Goal: Information Seeking & Learning: Learn about a topic

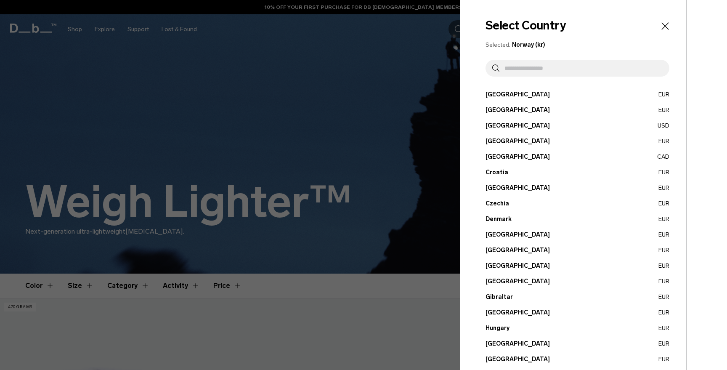
scroll to position [251, 0]
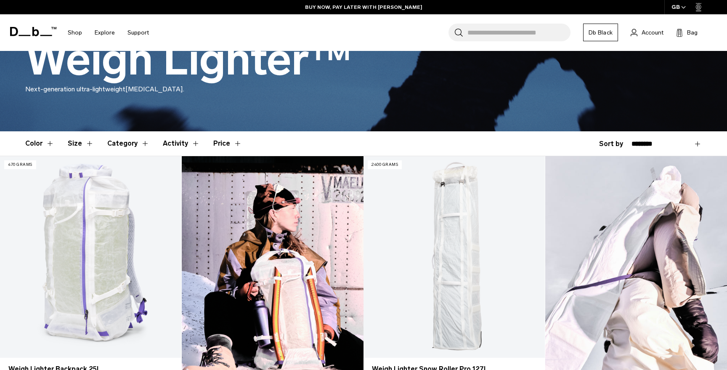
scroll to position [77, 0]
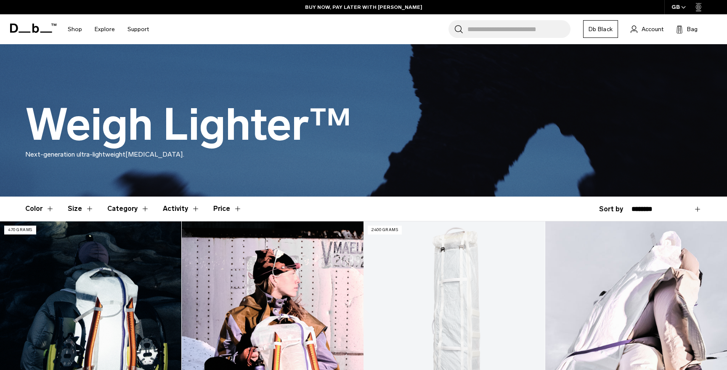
click at [76, 267] on link "Weigh Lighter Backpack 25L" at bounding box center [90, 321] width 181 height 201
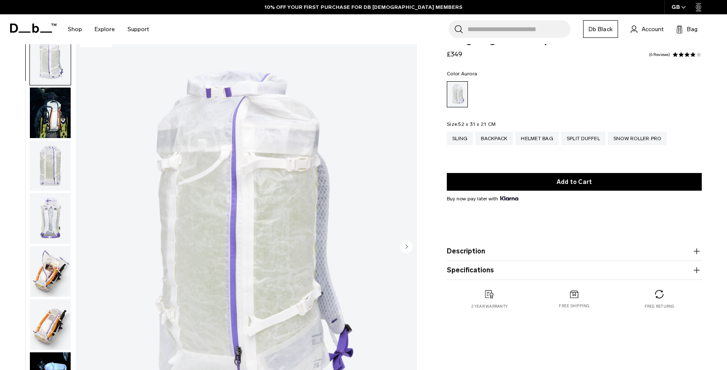
scroll to position [25, 0]
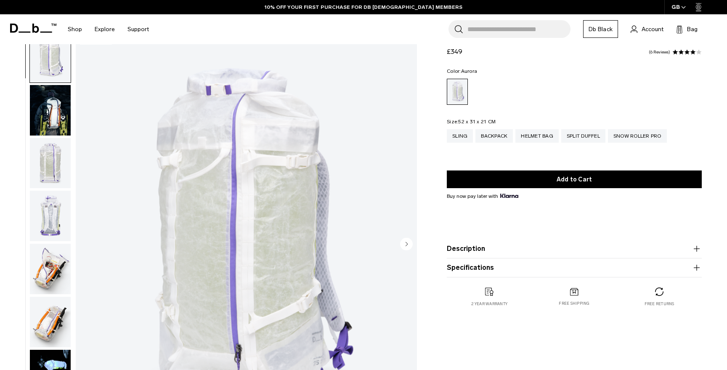
click at [403, 241] on circle "Next slide" at bounding box center [406, 243] width 13 height 13
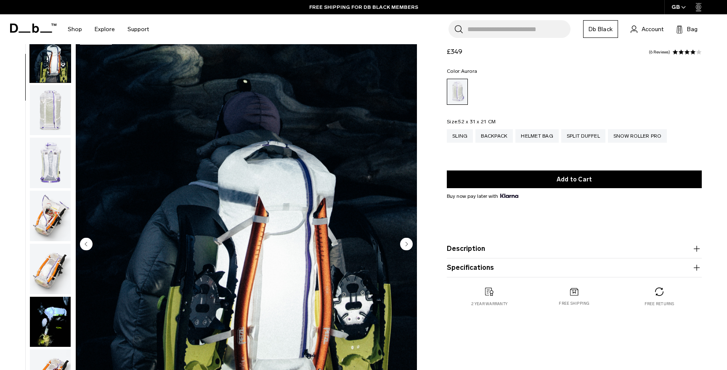
click at [403, 241] on circle "Next slide" at bounding box center [406, 243] width 13 height 13
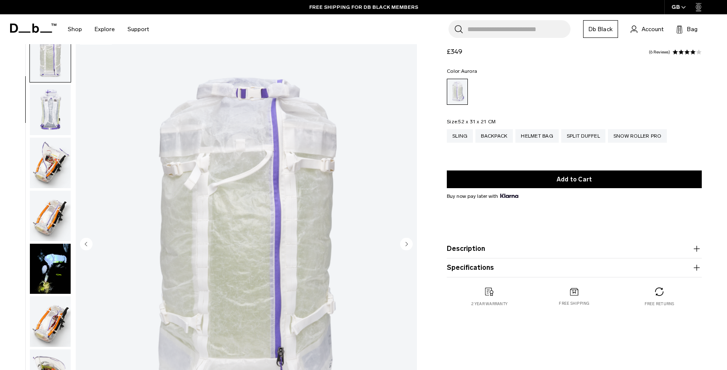
click at [403, 241] on circle "Next slide" at bounding box center [406, 243] width 13 height 13
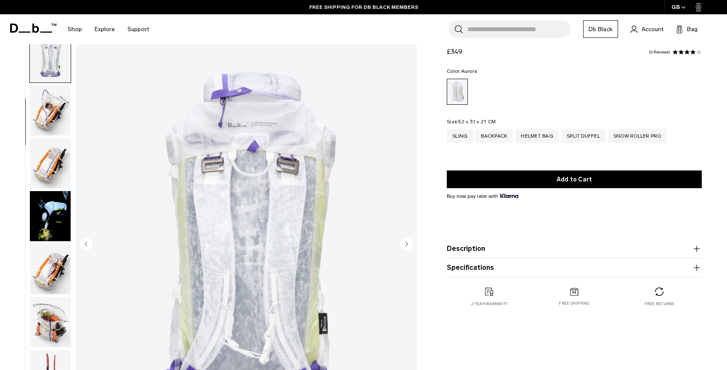
click at [403, 241] on circle "Next slide" at bounding box center [406, 243] width 13 height 13
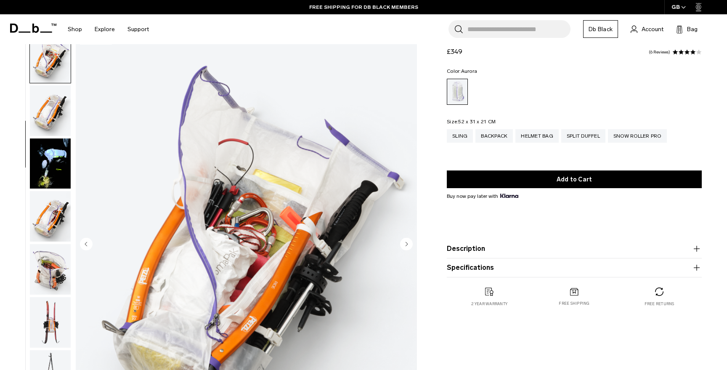
scroll to position [212, 0]
click at [403, 241] on circle "Next slide" at bounding box center [406, 243] width 13 height 13
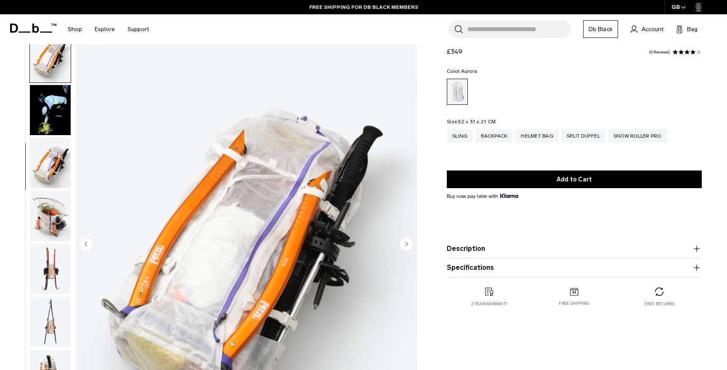
click at [403, 241] on circle "Next slide" at bounding box center [406, 243] width 13 height 13
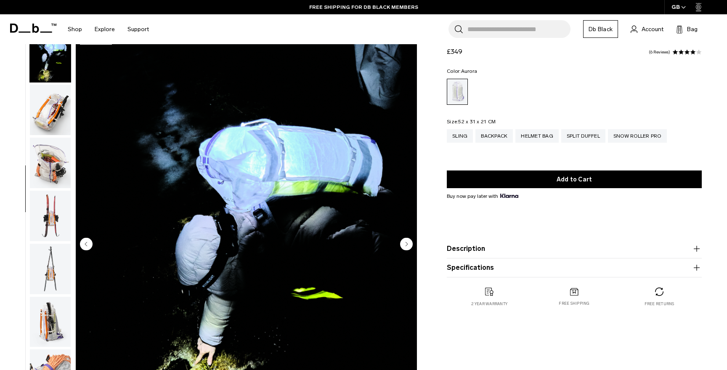
click at [403, 241] on circle "Next slide" at bounding box center [406, 243] width 13 height 13
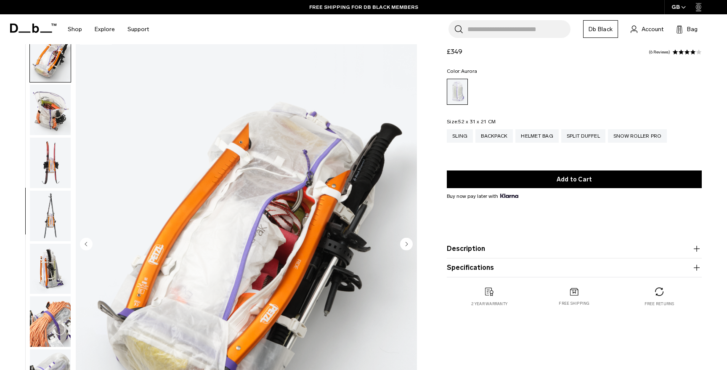
click at [403, 241] on circle "Next slide" at bounding box center [406, 243] width 13 height 13
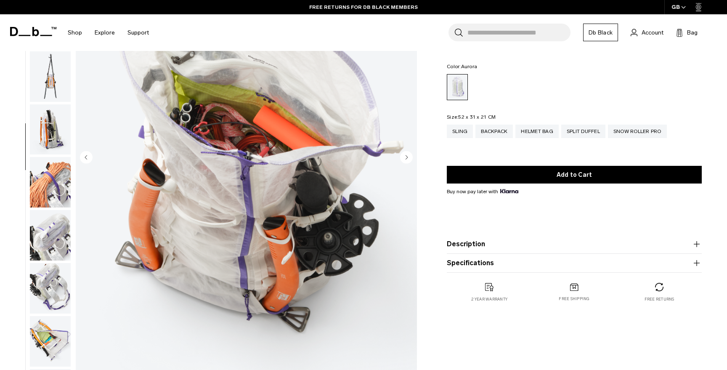
scroll to position [0, 0]
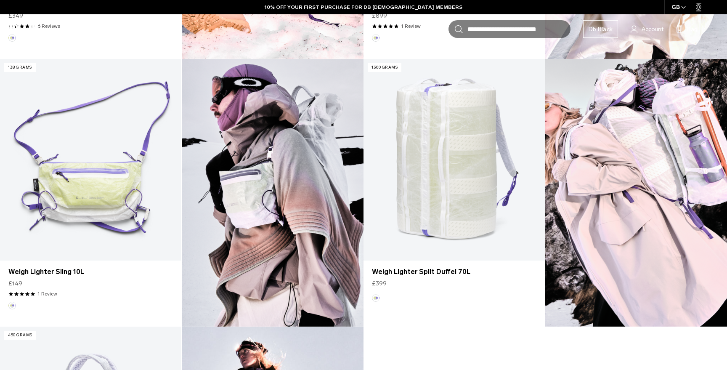
scroll to position [524, 0]
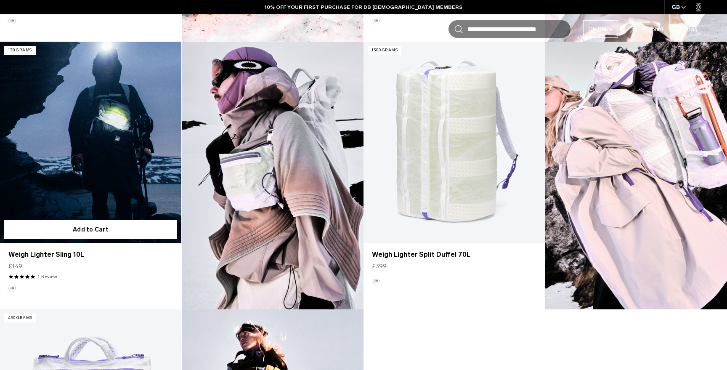
click at [92, 174] on link "Weigh Lighter Sling 10L" at bounding box center [90, 142] width 181 height 201
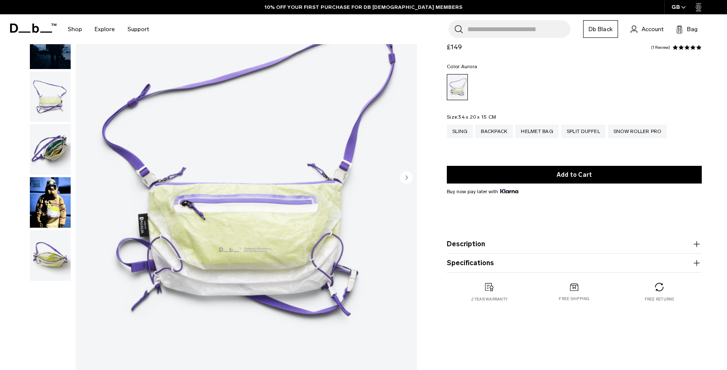
scroll to position [91, 0]
click at [406, 176] on icon "Next slide" at bounding box center [407, 178] width 2 height 4
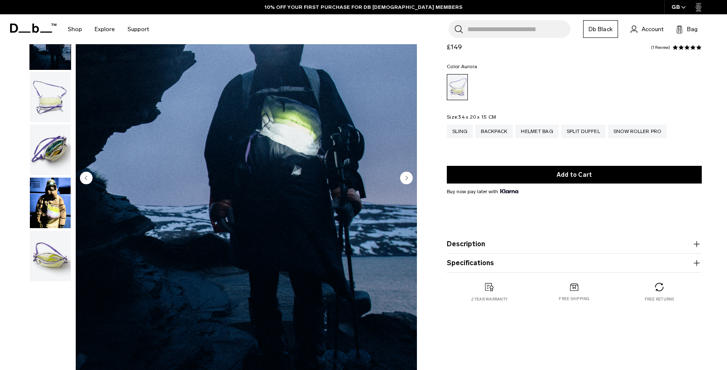
scroll to position [0, 0]
click at [406, 176] on icon "Next slide" at bounding box center [407, 178] width 2 height 4
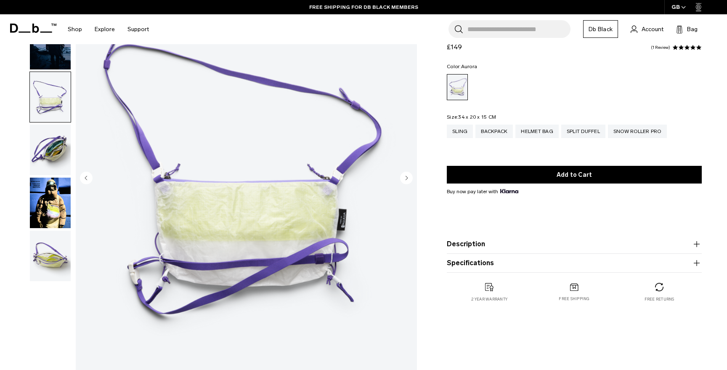
click at [406, 176] on icon "Next slide" at bounding box center [407, 178] width 2 height 4
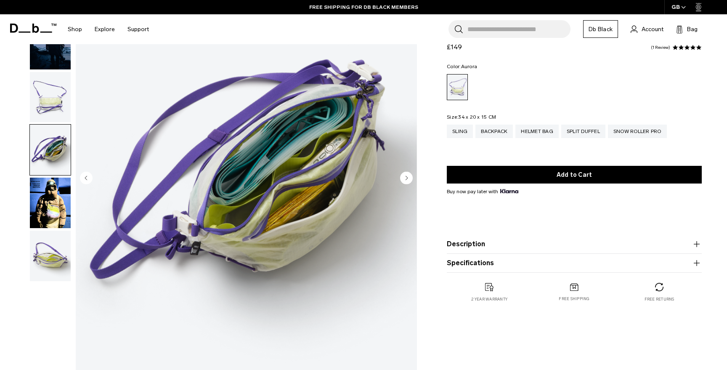
click at [406, 176] on icon "Next slide" at bounding box center [407, 178] width 2 height 4
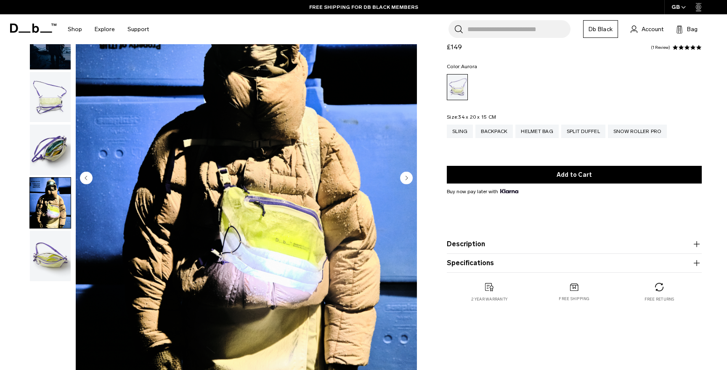
click at [406, 176] on icon "Next slide" at bounding box center [407, 178] width 2 height 4
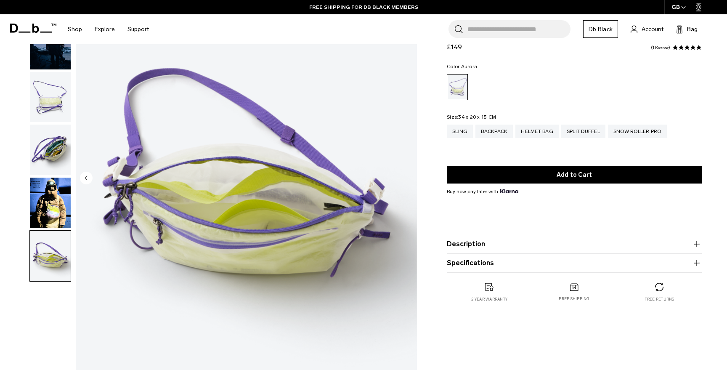
click at [405, 176] on img "6 / 6" at bounding box center [246, 179] width 341 height 426
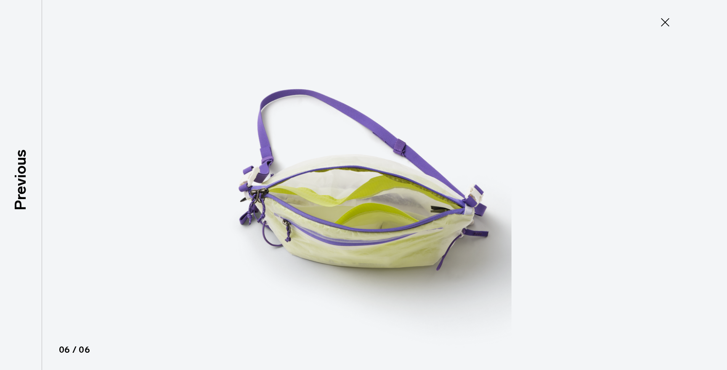
click at [665, 20] on icon at bounding box center [664, 22] width 13 height 13
